Goal: Task Accomplishment & Management: Complete application form

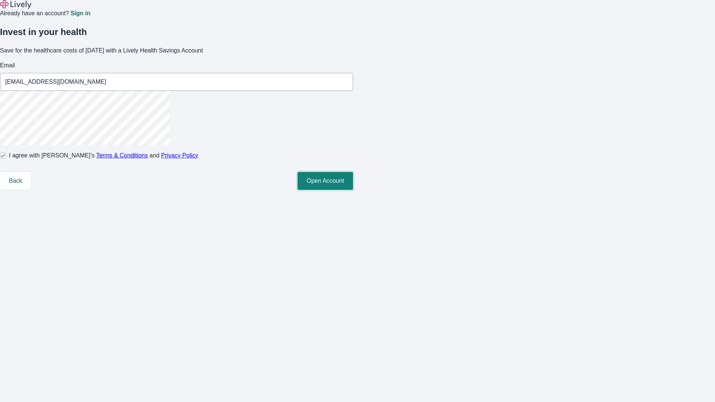
click at [353, 190] on button "Open Account" at bounding box center [326, 181] width 56 height 18
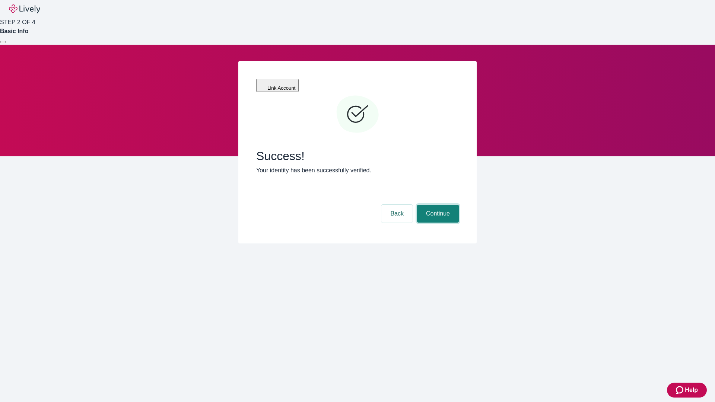
click at [437, 205] on button "Continue" at bounding box center [438, 214] width 42 height 18
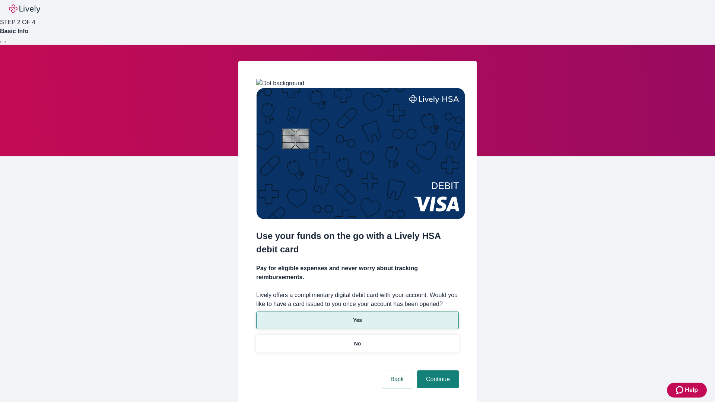
click at [357, 317] on p "Yes" at bounding box center [357, 321] width 9 height 8
click at [437, 371] on button "Continue" at bounding box center [438, 380] width 42 height 18
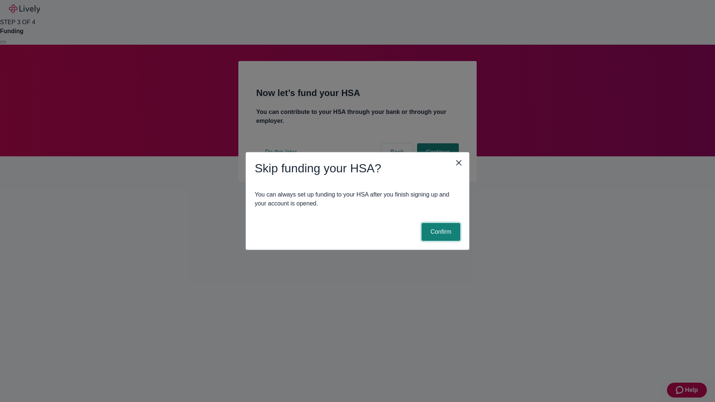
click at [440, 232] on button "Confirm" at bounding box center [441, 232] width 39 height 18
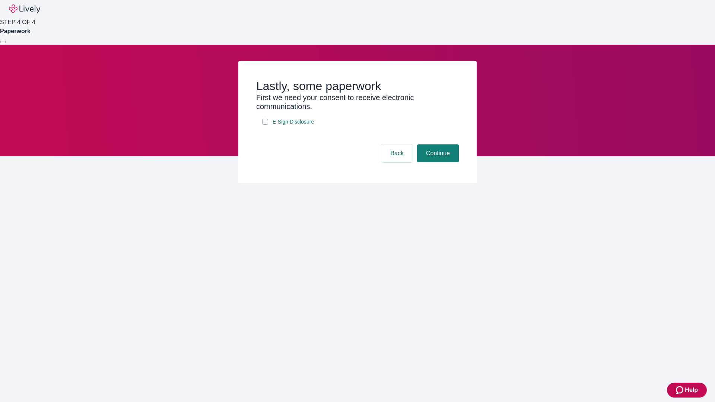
click at [265, 125] on input "E-Sign Disclosure" at bounding box center [265, 122] width 6 height 6
checkbox input "true"
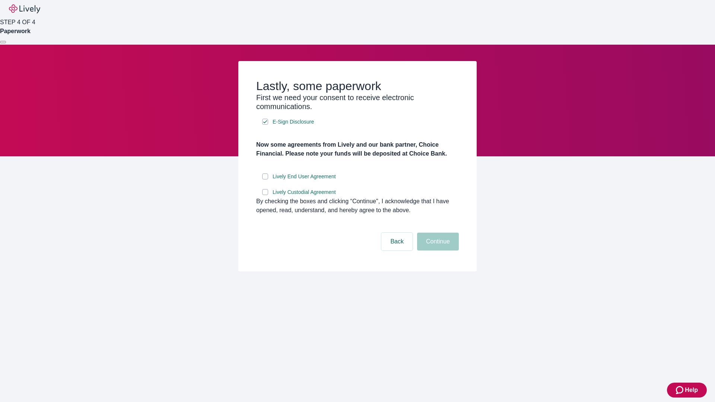
click at [265, 180] on input "Lively End User Agreement" at bounding box center [265, 177] width 6 height 6
checkbox input "true"
click at [265, 195] on input "Lively Custodial Agreement" at bounding box center [265, 192] width 6 height 6
checkbox input "true"
click at [437, 251] on button "Continue" at bounding box center [438, 242] width 42 height 18
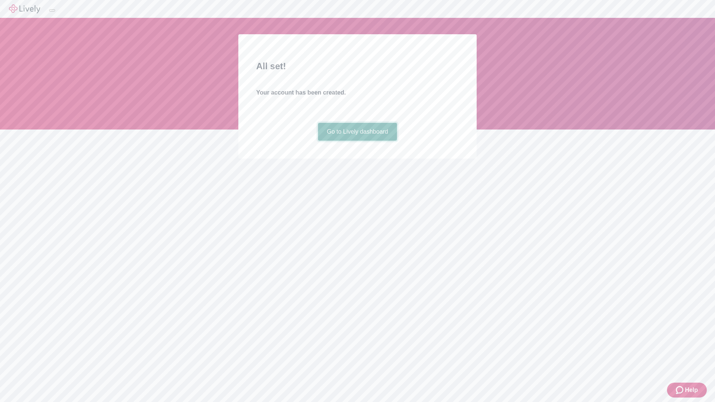
click at [357, 141] on link "Go to Lively dashboard" at bounding box center [357, 132] width 79 height 18
